Goal: Navigation & Orientation: Find specific page/section

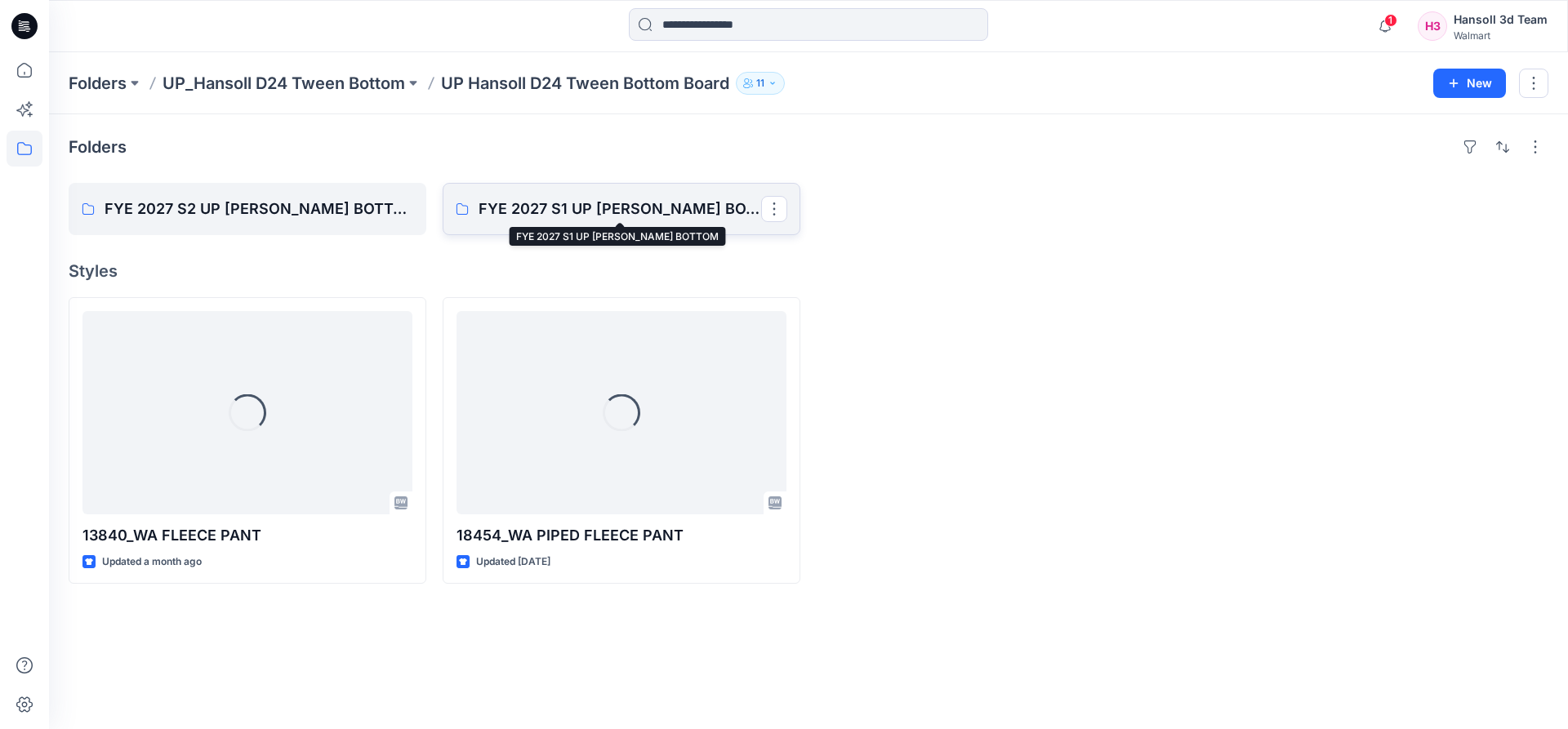
click at [710, 211] on p "FYE 2027 S1 UP [PERSON_NAME] BOTTOM" at bounding box center [620, 209] width 283 height 23
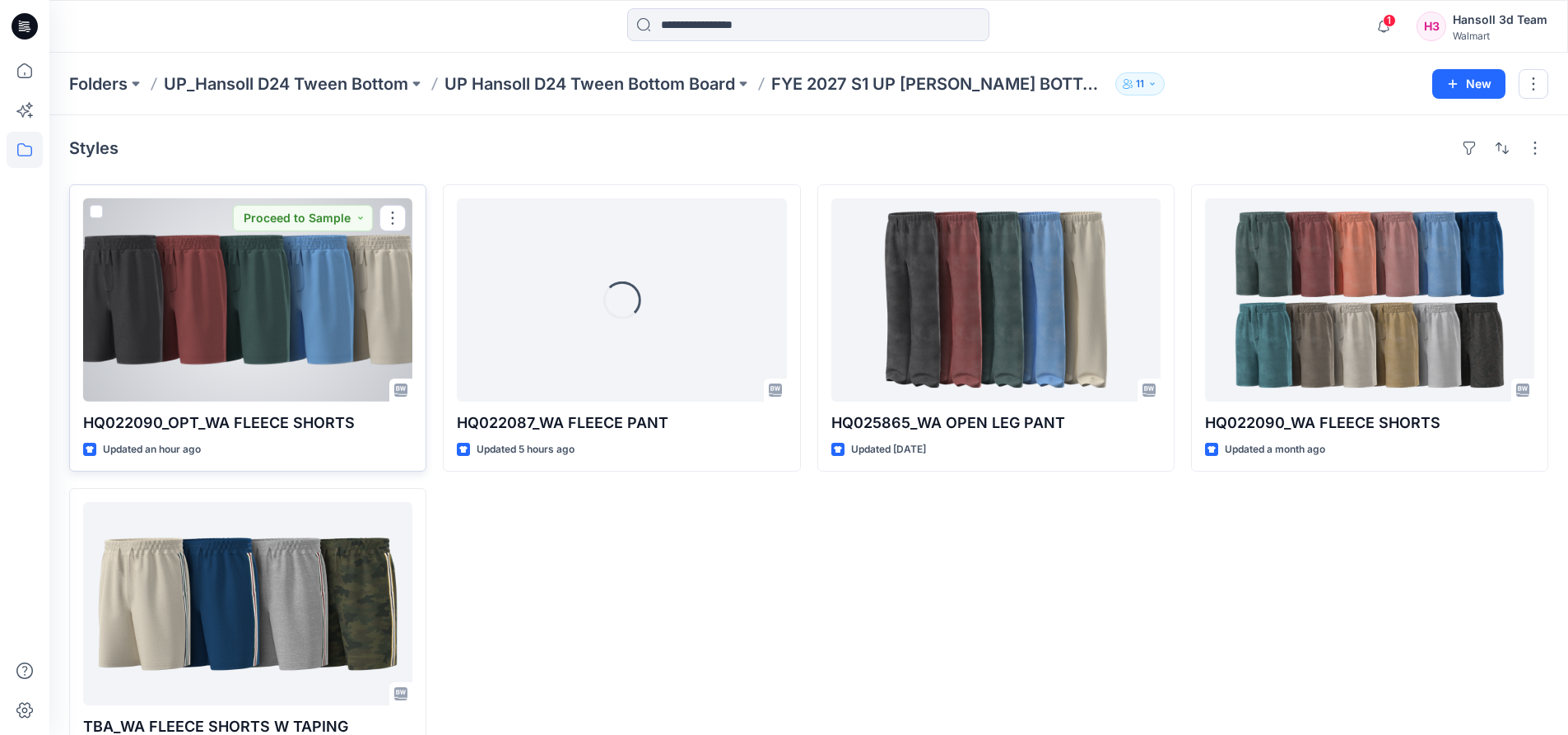
click at [211, 305] on div at bounding box center [247, 300] width 329 height 203
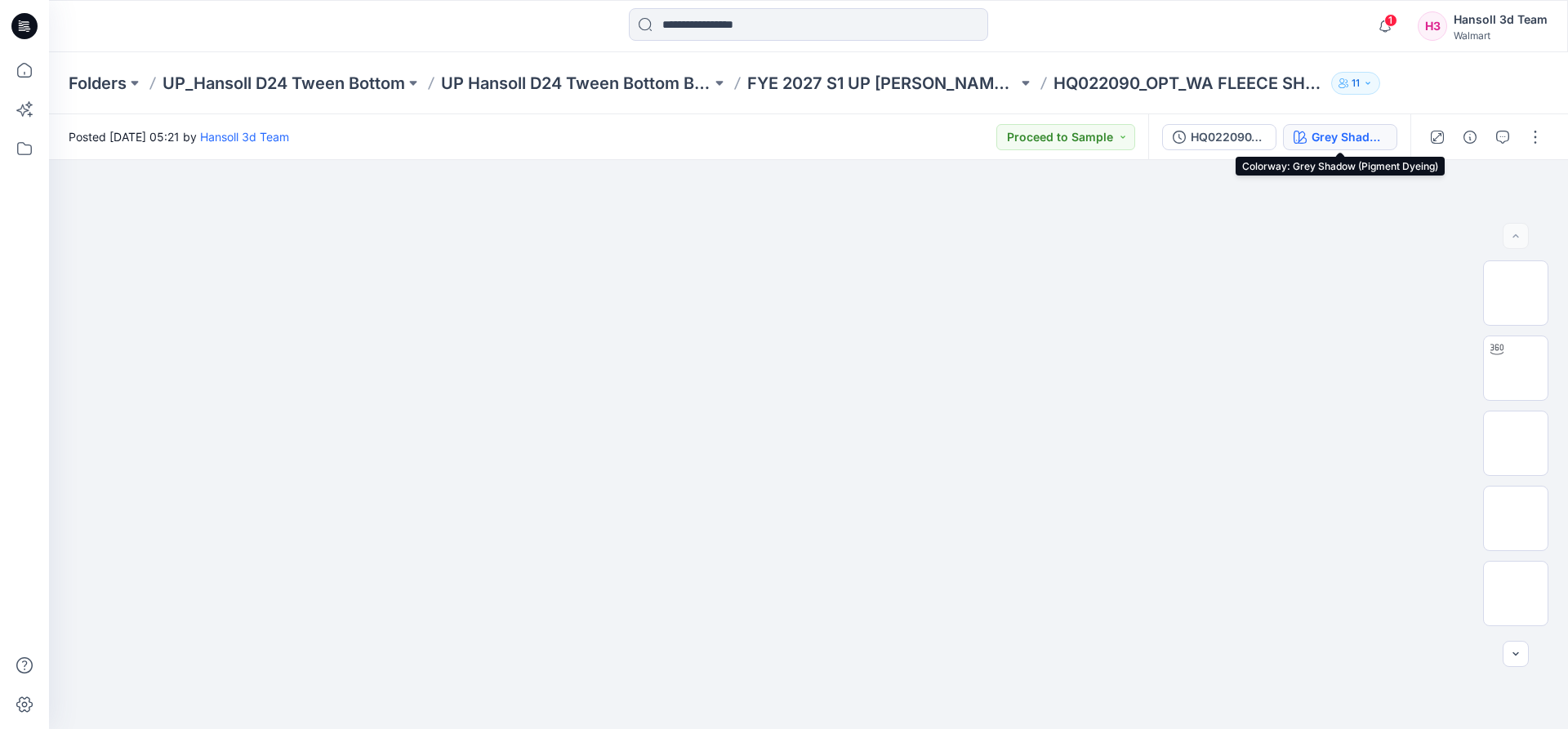
click at [1317, 139] on div "Grey Shadow (Pigment Dyeing)" at bounding box center [1349, 137] width 75 height 18
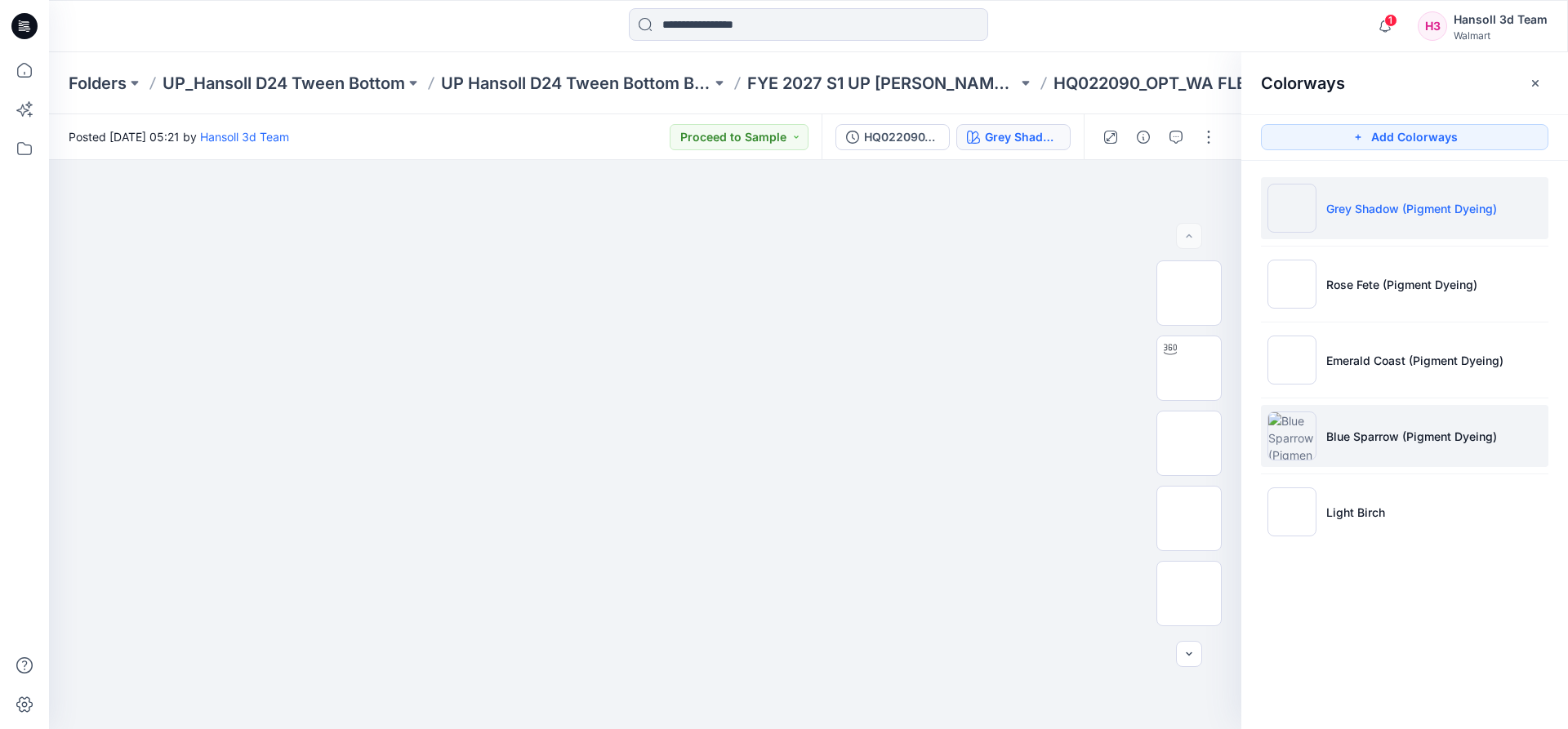
click at [1423, 442] on p "Blue Sparrow (Pigment Dyeing)" at bounding box center [1411, 437] width 171 height 17
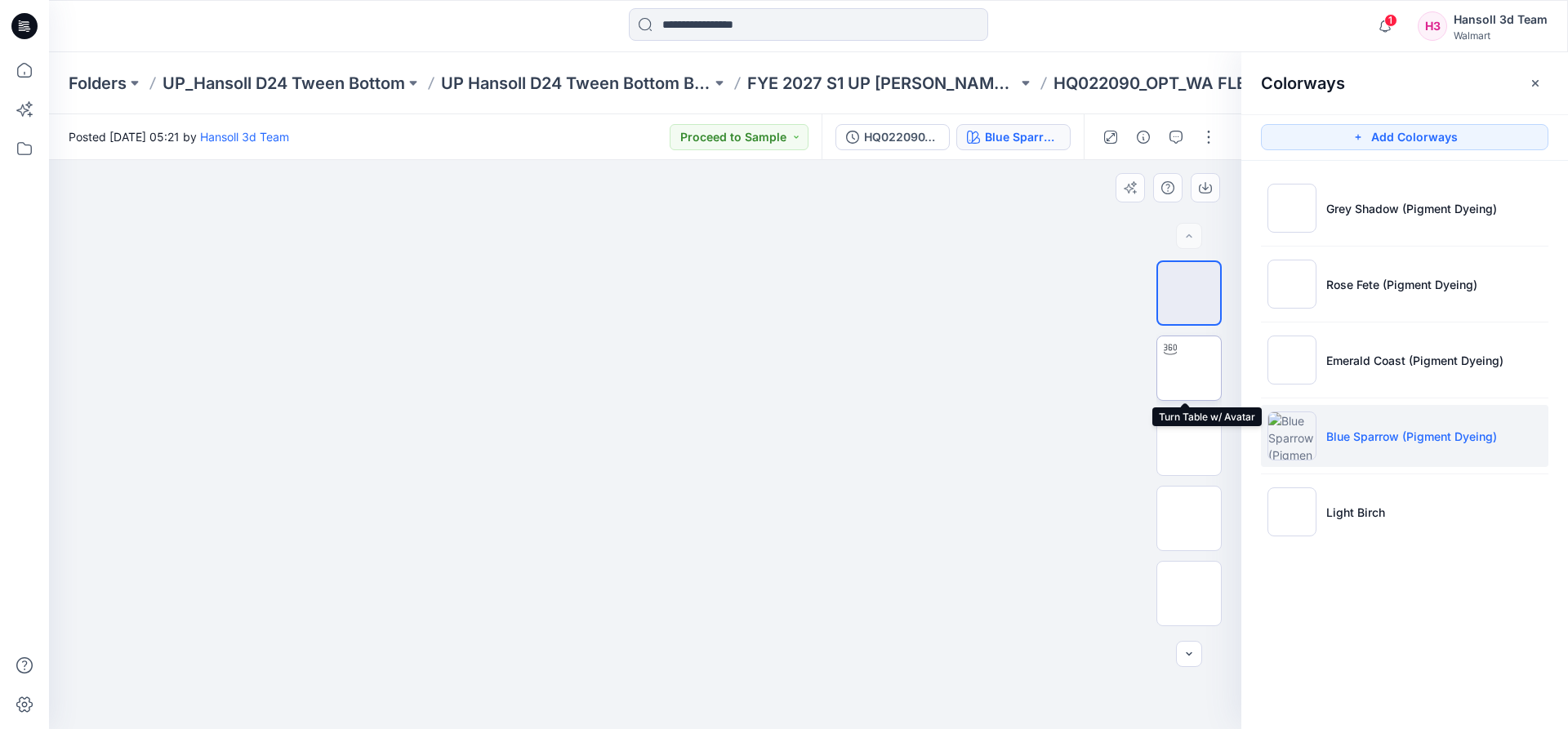
click at [1190, 368] on img at bounding box center [1190, 368] width 0 height 0
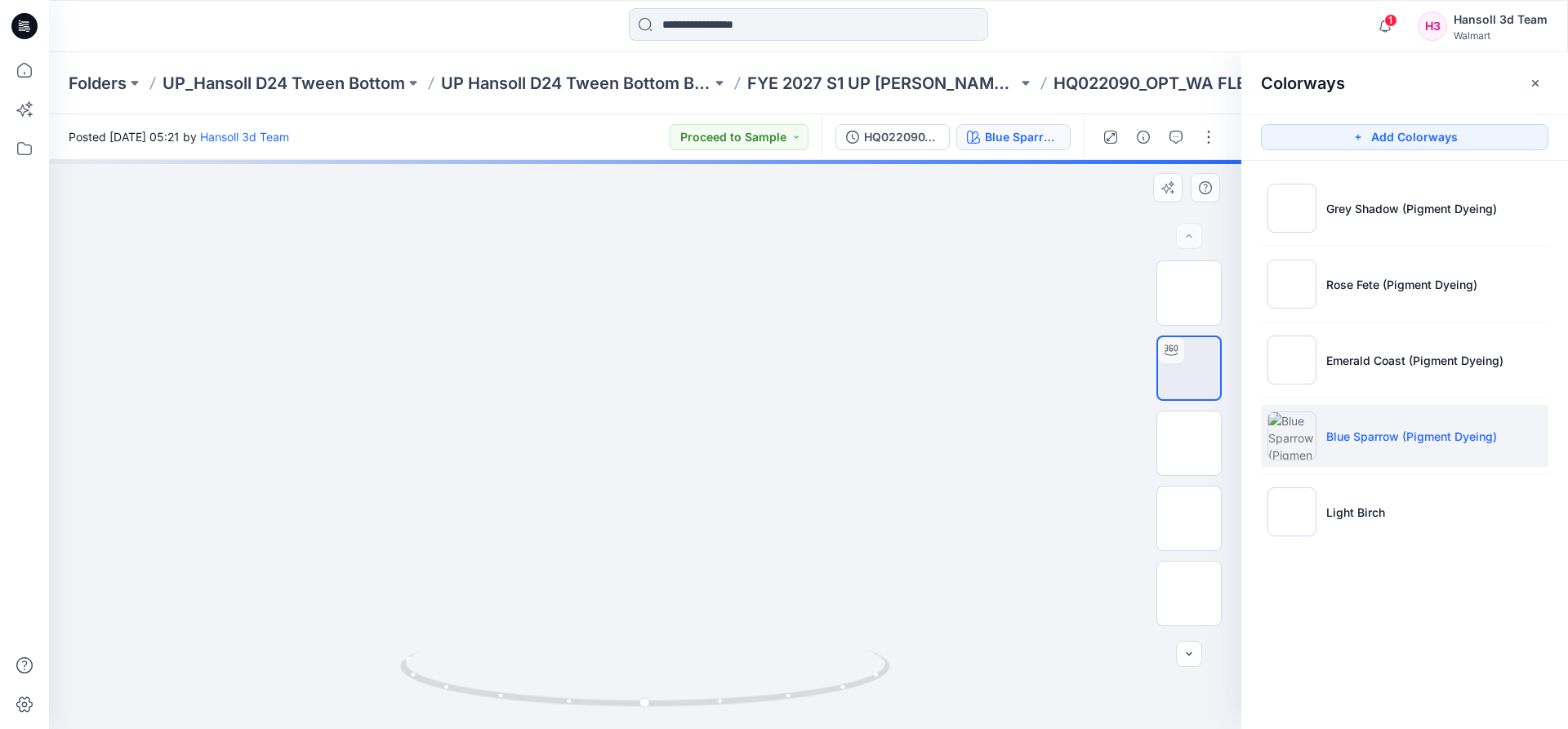
drag, startPoint x: 696, startPoint y: 606, endPoint x: 709, endPoint y: 509, distance: 97.9
drag, startPoint x: 608, startPoint y: 323, endPoint x: 608, endPoint y: 348, distance: 25.0
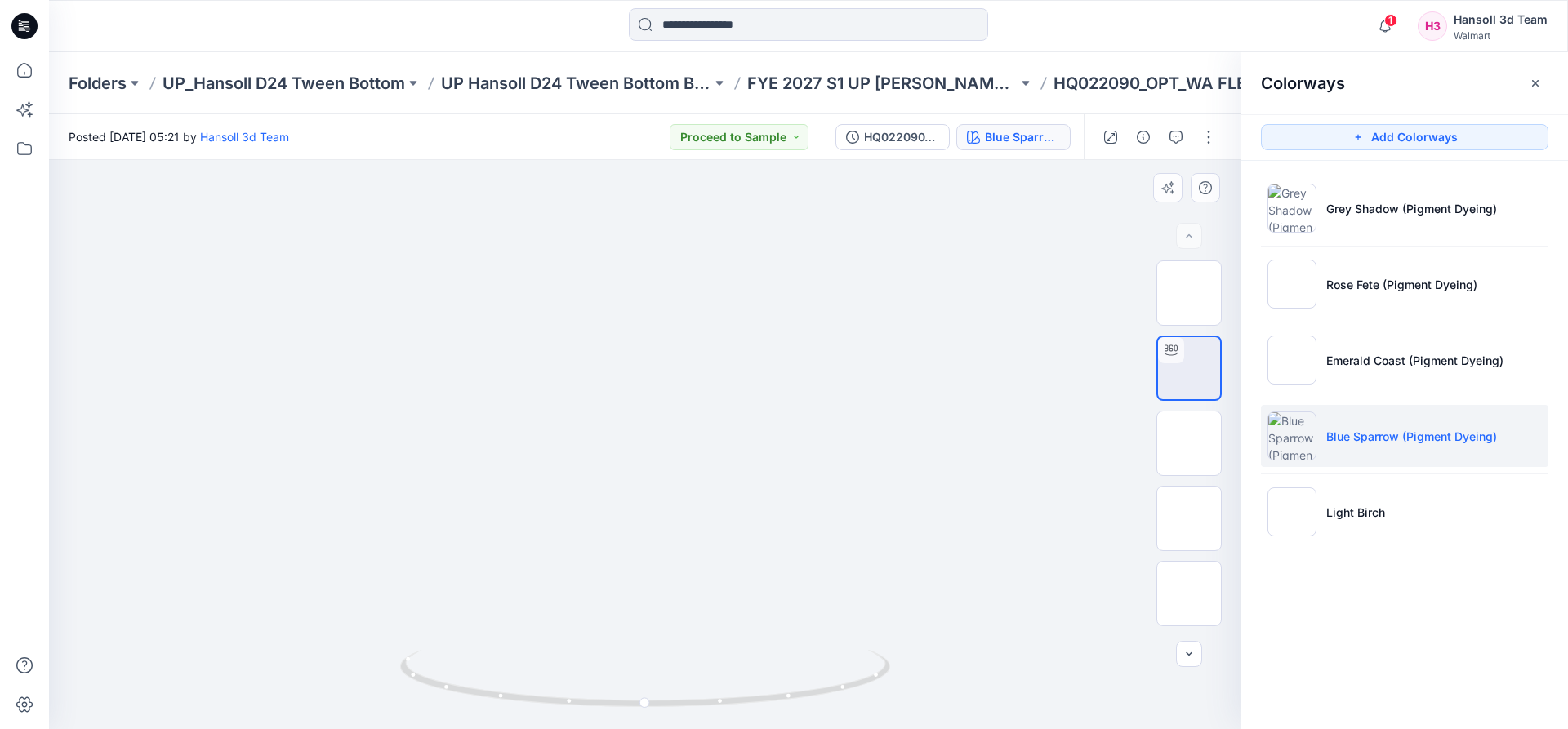
drag, startPoint x: 869, startPoint y: 619, endPoint x: 713, endPoint y: 296, distance: 358.7
drag, startPoint x: 742, startPoint y: 593, endPoint x: 715, endPoint y: 676, distance: 87.3
click at [721, 721] on div at bounding box center [645, 444] width 1193 height 569
drag, startPoint x: 642, startPoint y: 703, endPoint x: 758, endPoint y: 701, distance: 116.0
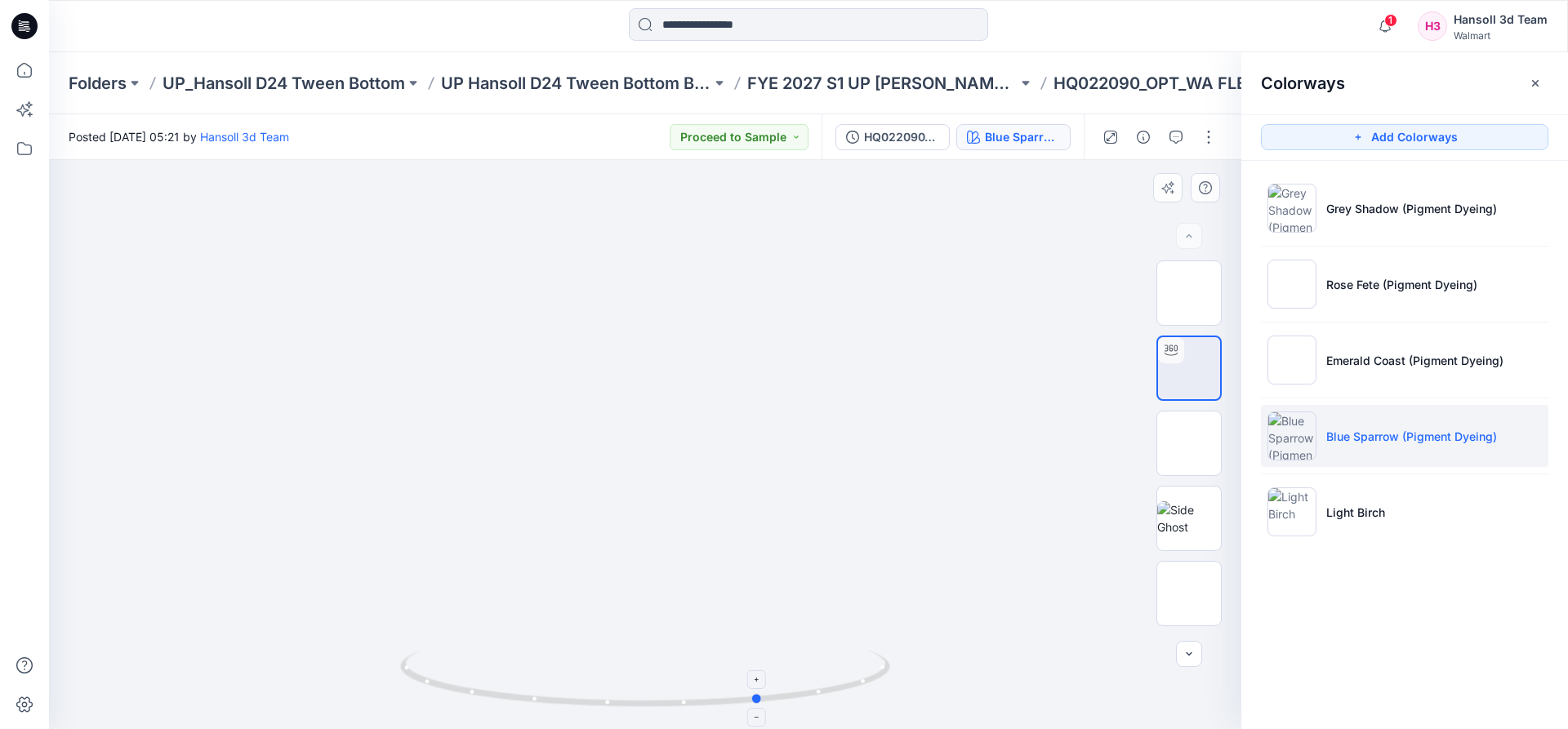
click at [758, 701] on circle at bounding box center [758, 699] width 9 height 9
drag, startPoint x: 758, startPoint y: 695, endPoint x: 856, endPoint y: 692, distance: 98.0
click at [856, 692] on icon at bounding box center [647, 680] width 494 height 61
click at [1537, 90] on button "button" at bounding box center [1536, 83] width 26 height 26
